Goal: Entertainment & Leisure: Consume media (video, audio)

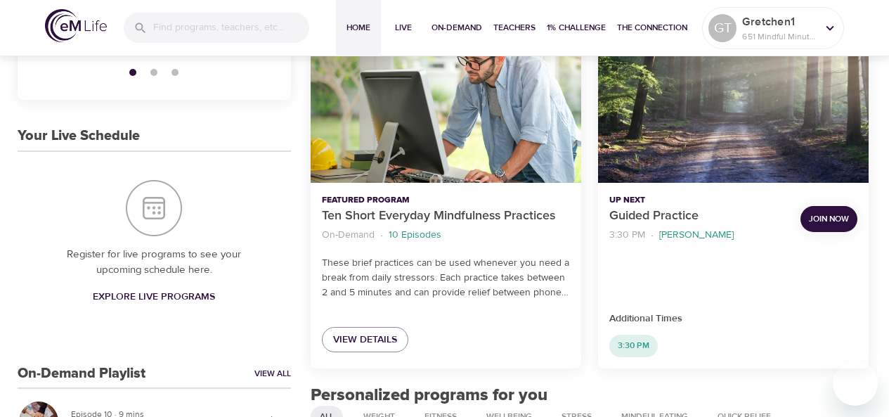
scroll to position [469, 0]
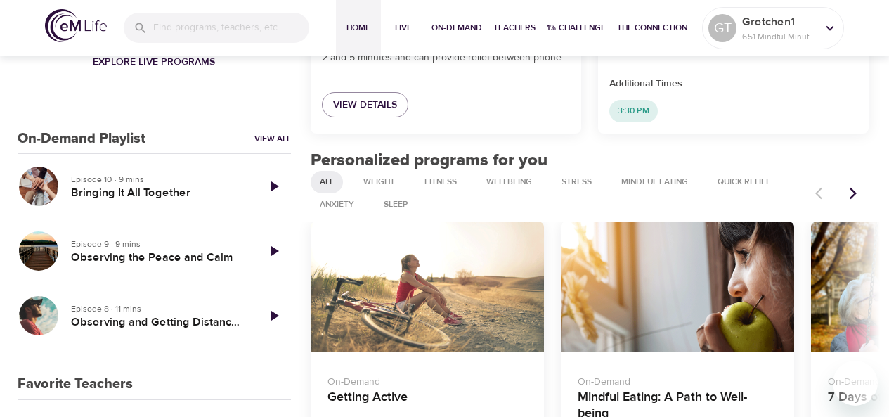
click at [110, 251] on h5 "Observing the Peace and Calm" at bounding box center [158, 257] width 175 height 15
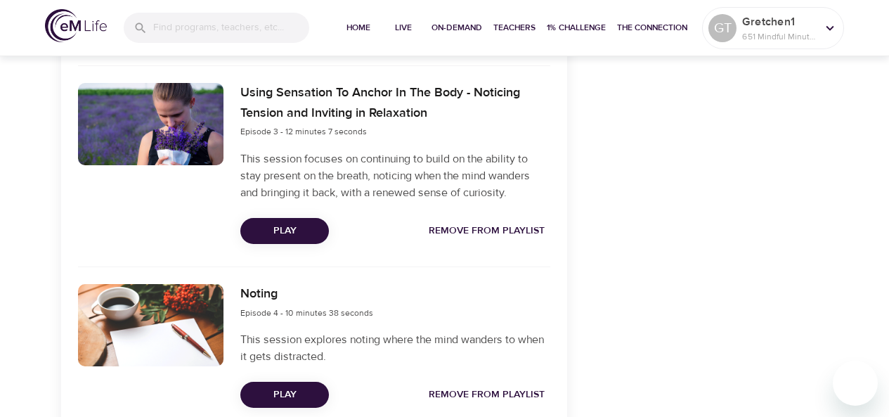
scroll to position [863, 0]
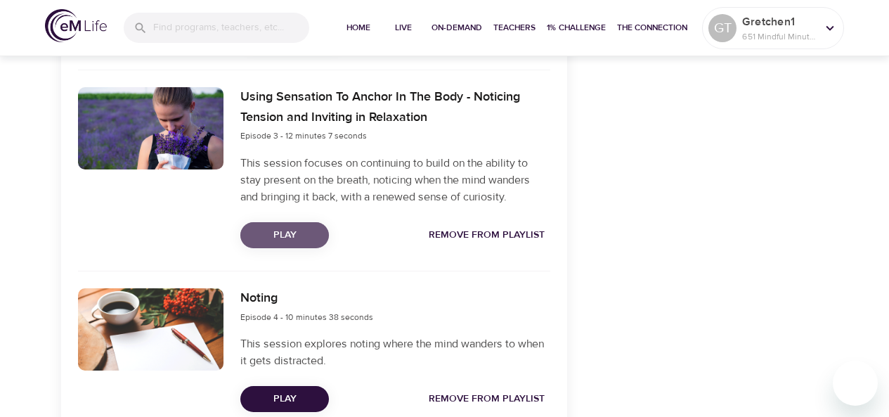
click at [278, 231] on span "Play" at bounding box center [285, 235] width 66 height 18
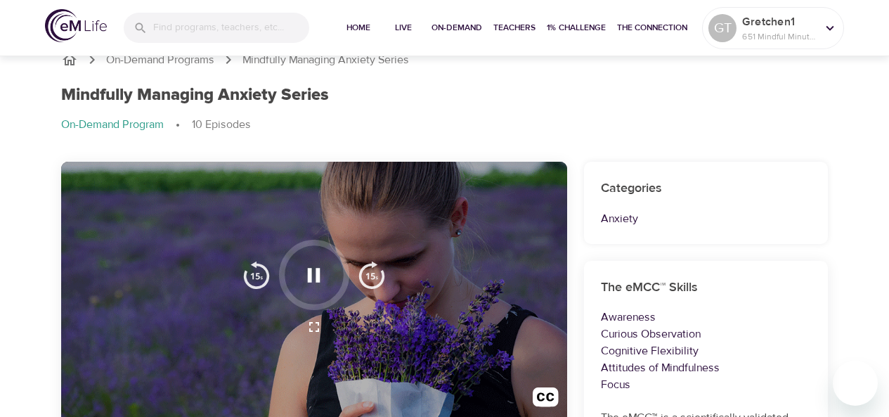
scroll to position [0, 0]
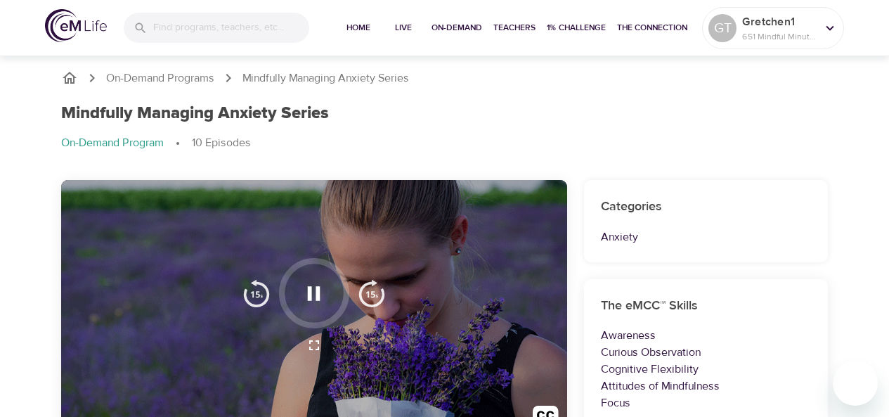
click at [314, 293] on icon "button" at bounding box center [314, 293] width 25 height 25
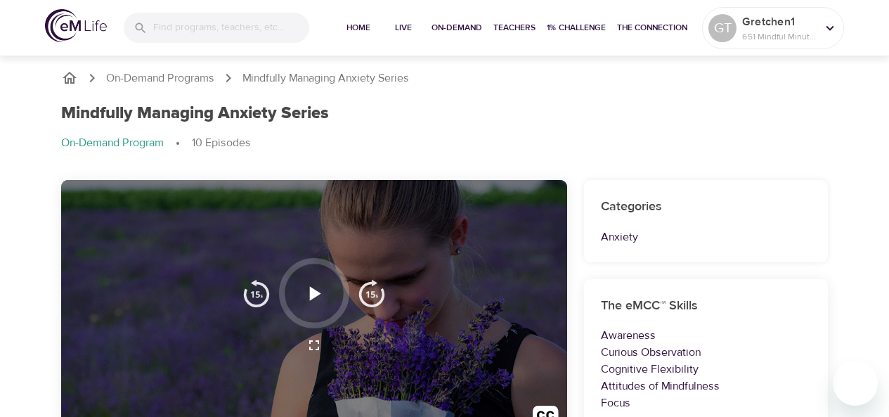
click at [311, 294] on icon "button" at bounding box center [315, 293] width 11 height 14
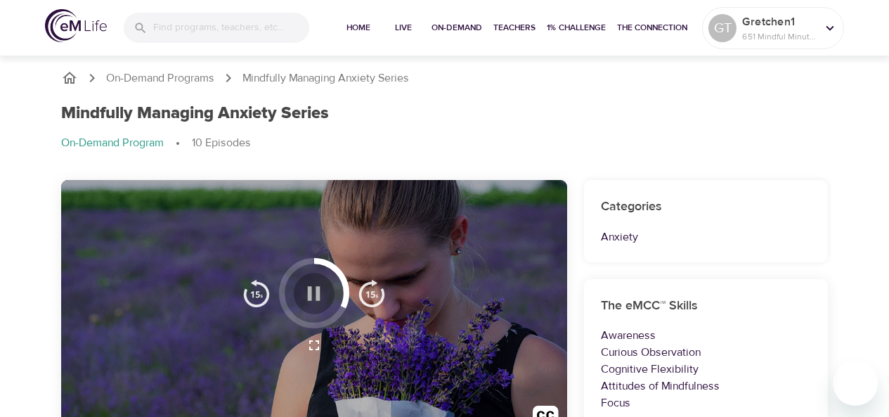
click at [317, 294] on icon "button" at bounding box center [314, 293] width 13 height 14
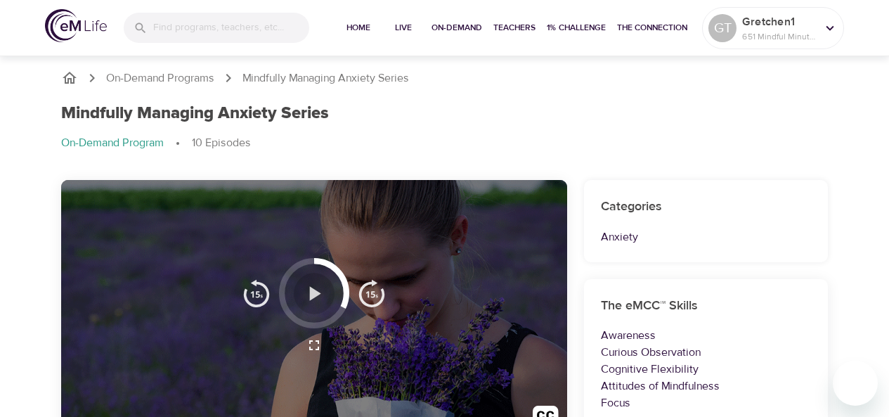
click at [312, 295] on icon "button" at bounding box center [315, 293] width 11 height 14
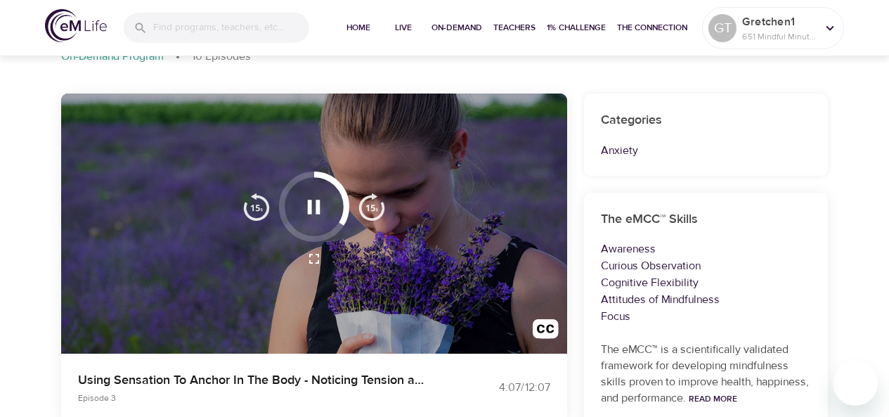
scroll to position [78, 0]
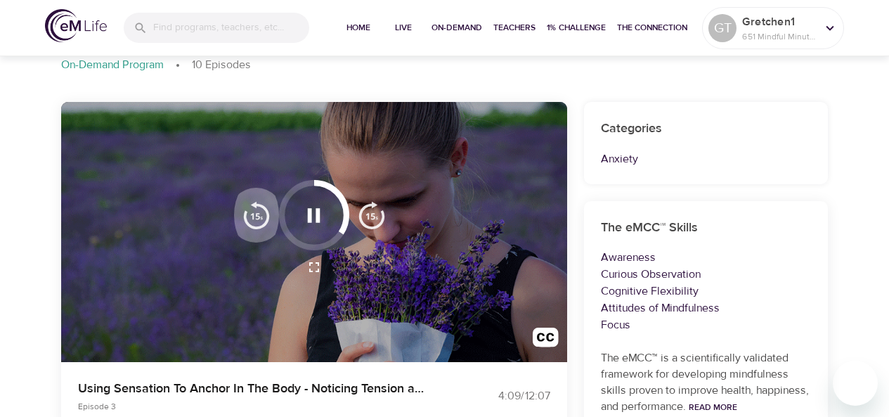
click at [262, 214] on img "button" at bounding box center [257, 215] width 28 height 28
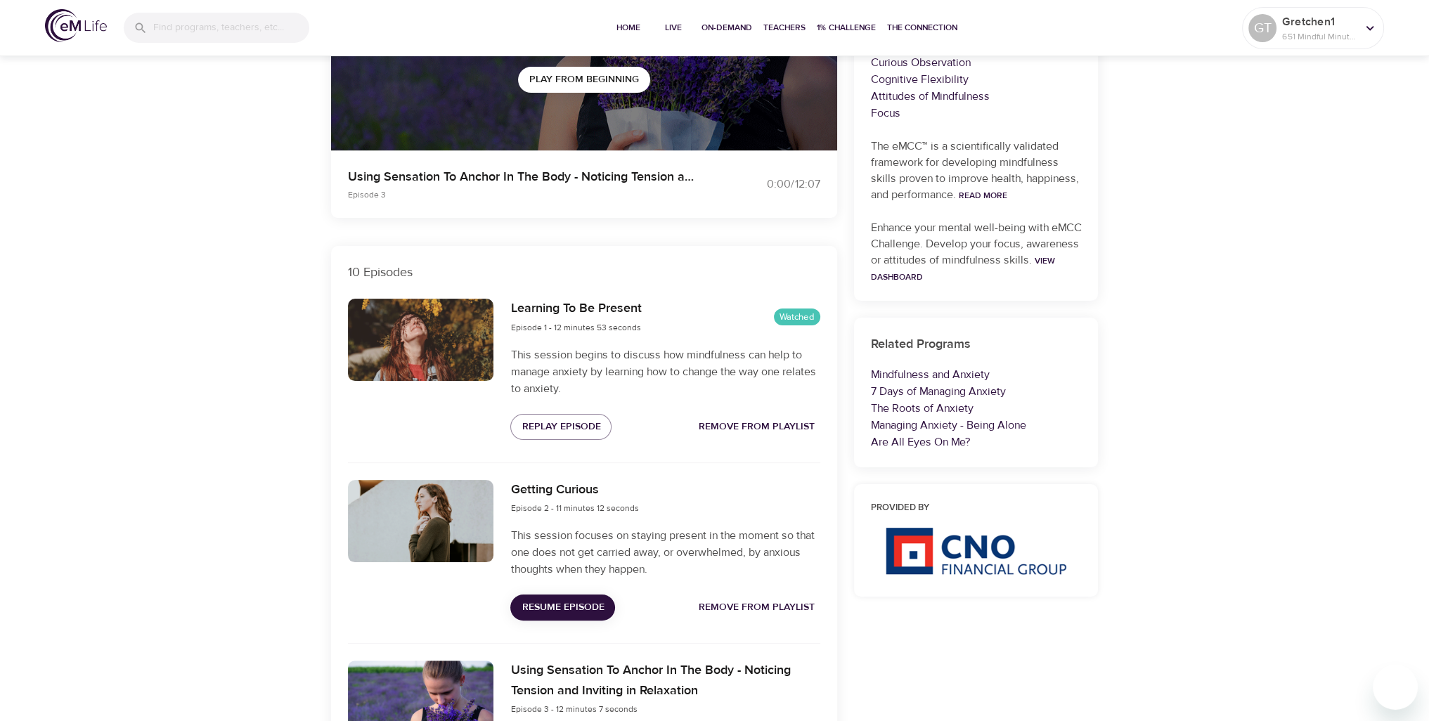
scroll to position [312, 0]
